Goal: Check status: Check status

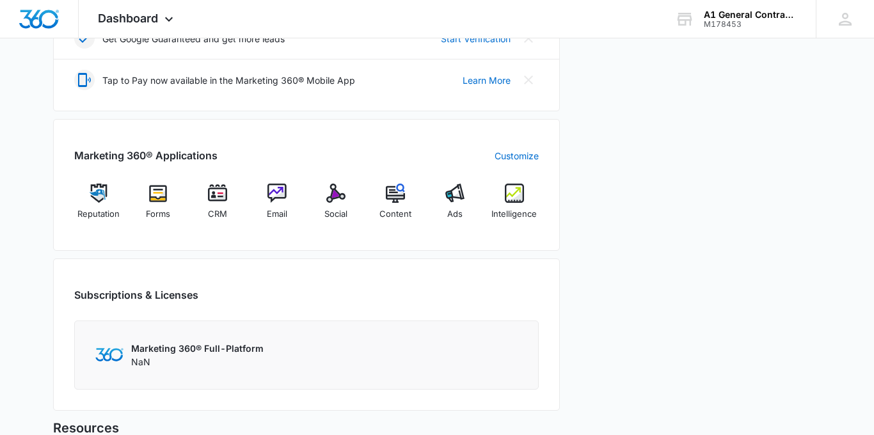
scroll to position [451, 0]
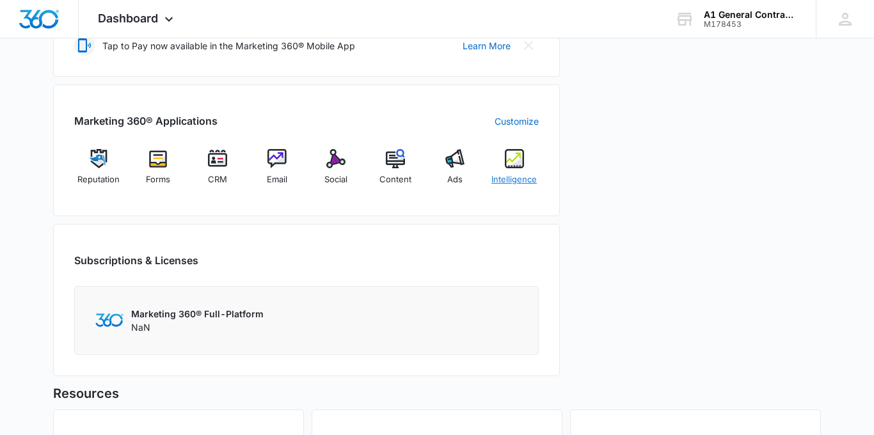
click at [510, 170] on div "Intelligence" at bounding box center [513, 172] width 49 height 46
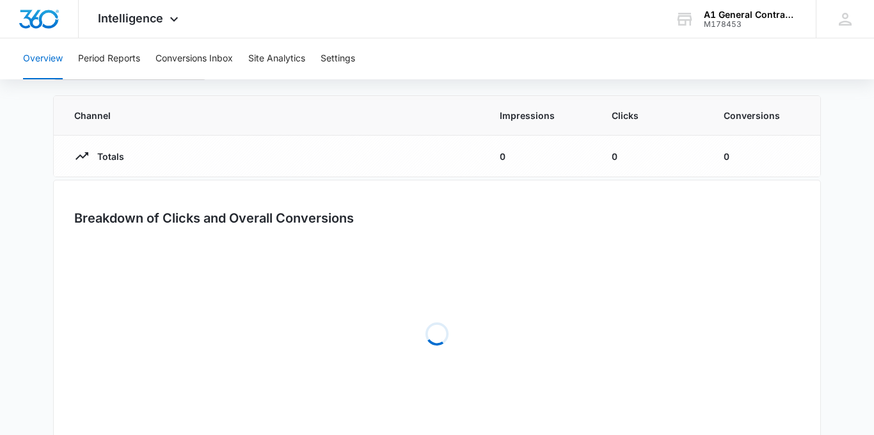
scroll to position [132, 0]
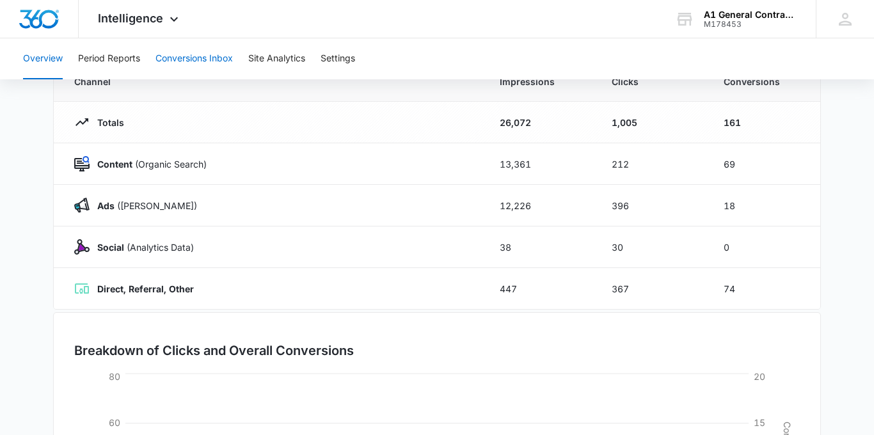
click at [193, 56] on button "Conversions Inbox" at bounding box center [193, 58] width 77 height 41
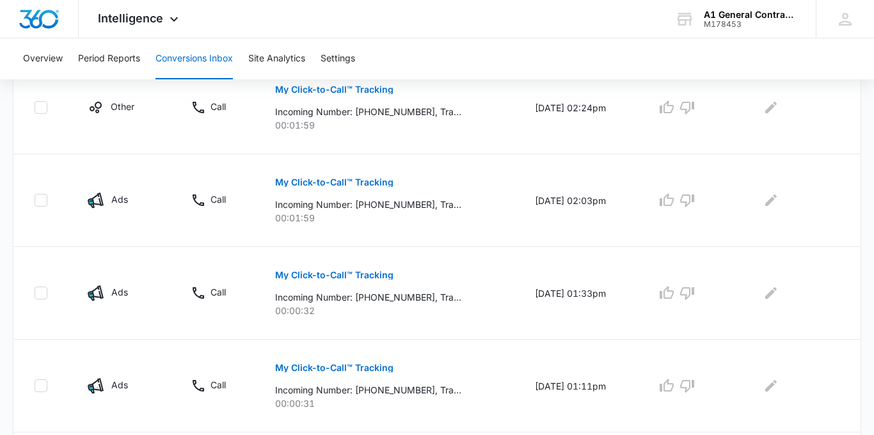
scroll to position [529, 0]
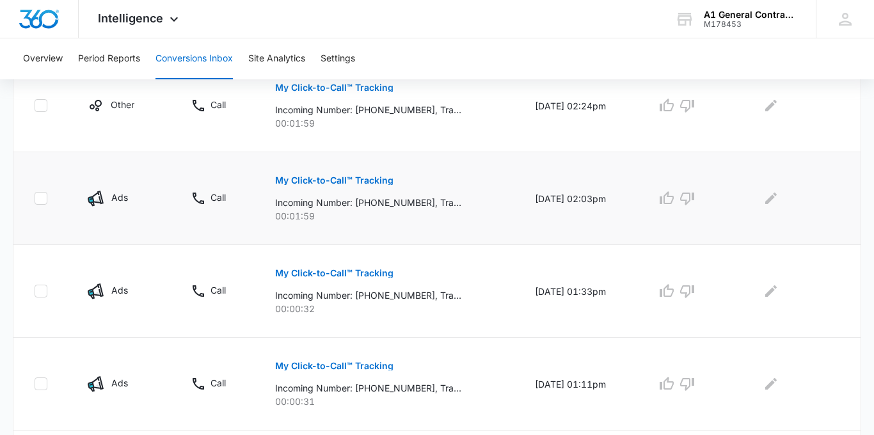
click at [554, 193] on td "[DATE] 02:03pm" at bounding box center [580, 198] width 122 height 93
click at [376, 176] on p "My Click-to-Call™ Tracking" at bounding box center [334, 180] width 118 height 9
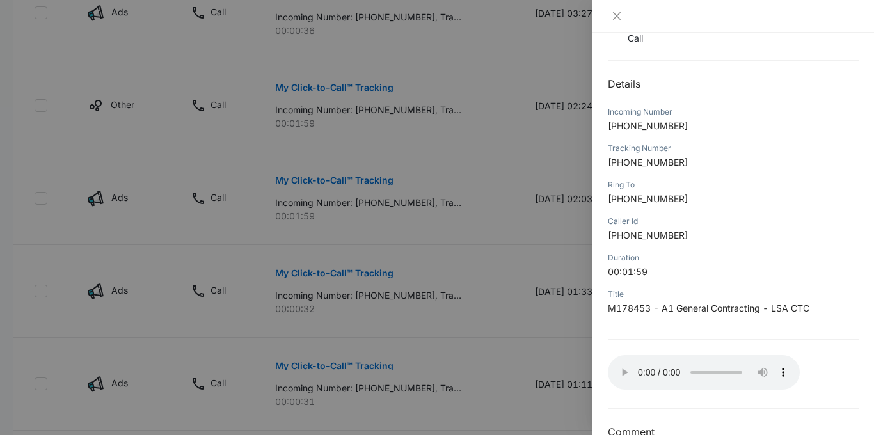
scroll to position [107, 0]
